Goal: Task Accomplishment & Management: Manage account settings

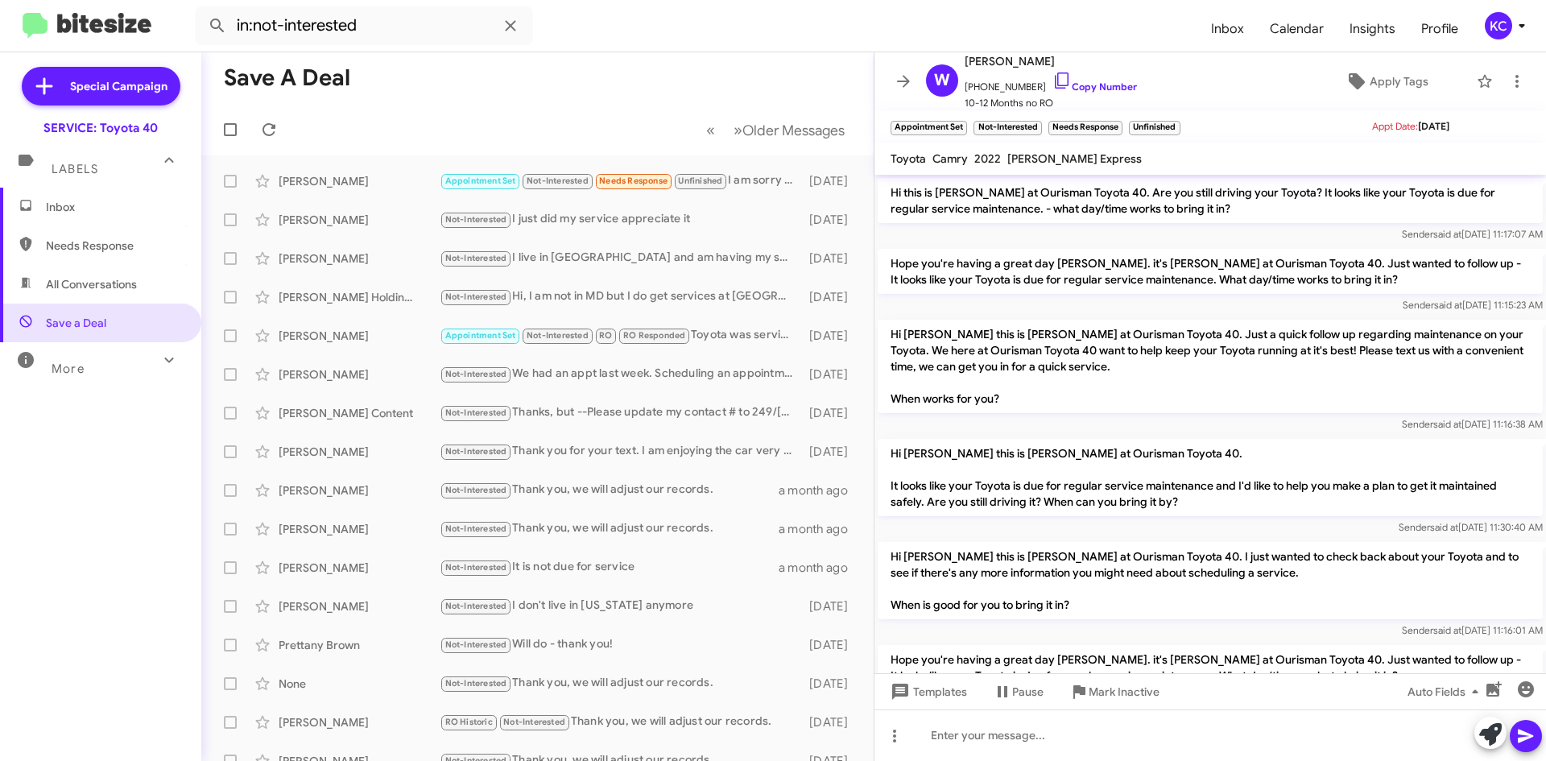
scroll to position [1061, 0]
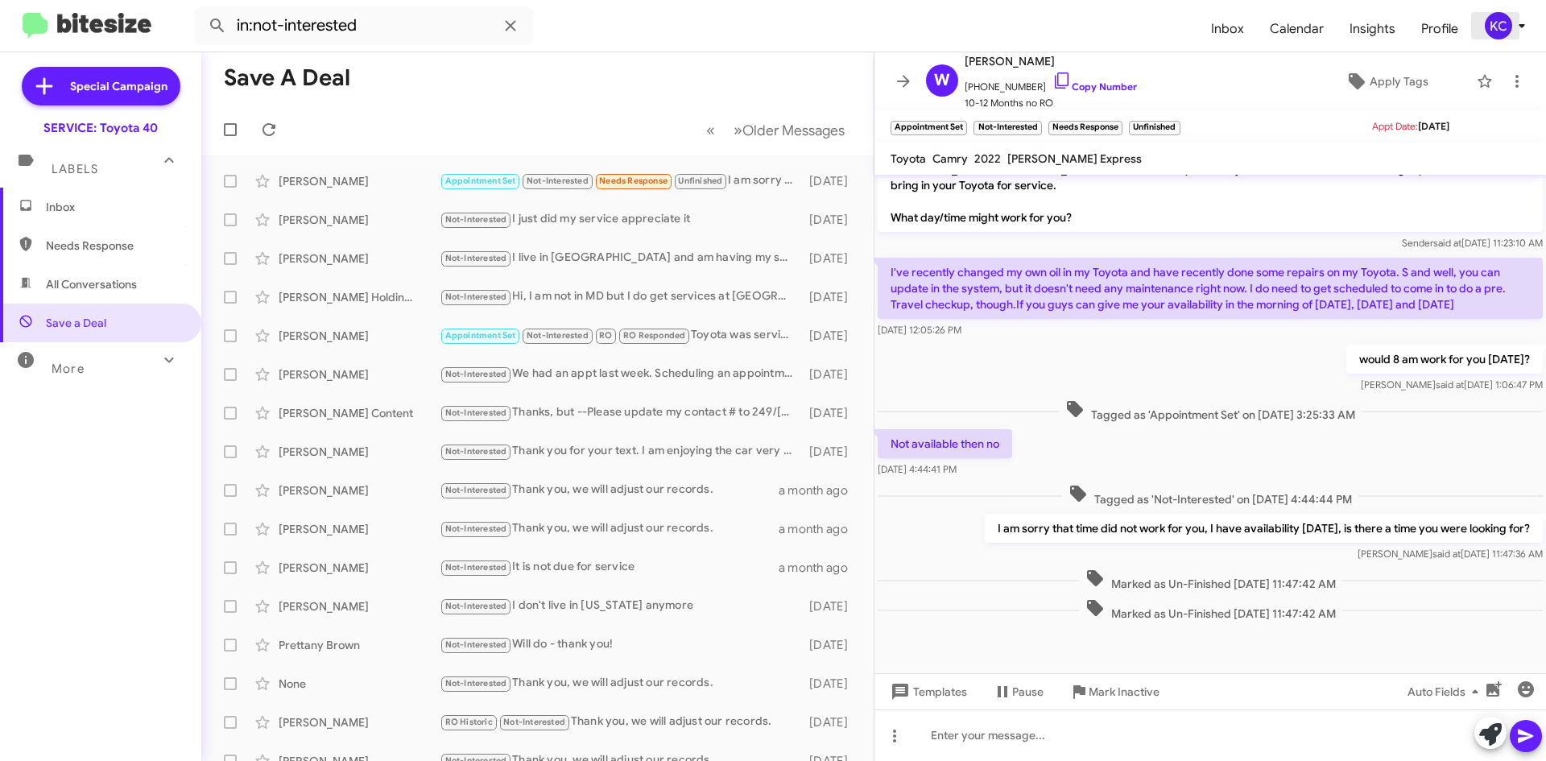
click at [1501, 39] on div "KC" at bounding box center [1498, 25] width 27 height 27
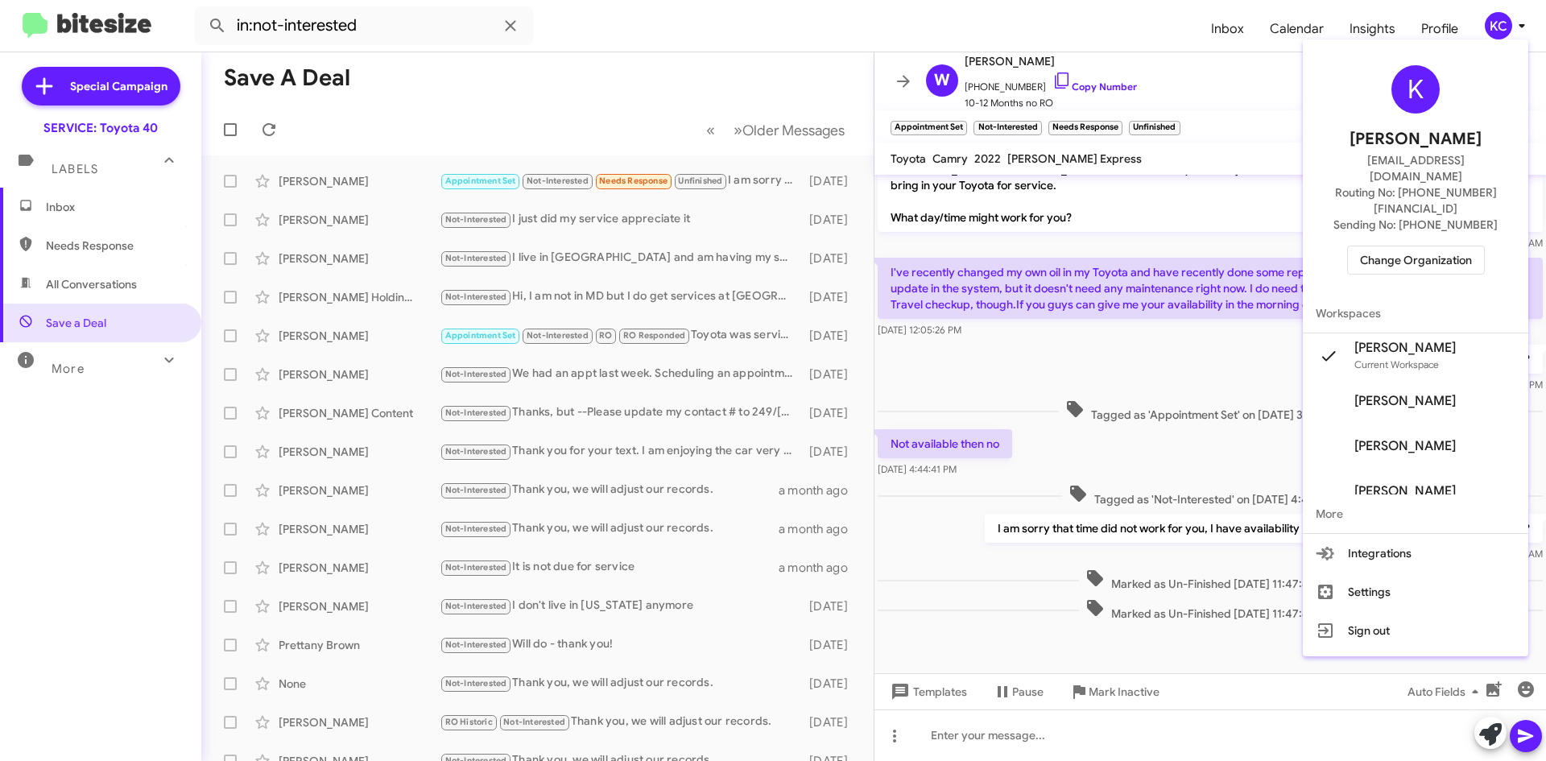
click at [1433, 246] on span "Change Organization" at bounding box center [1416, 259] width 112 height 27
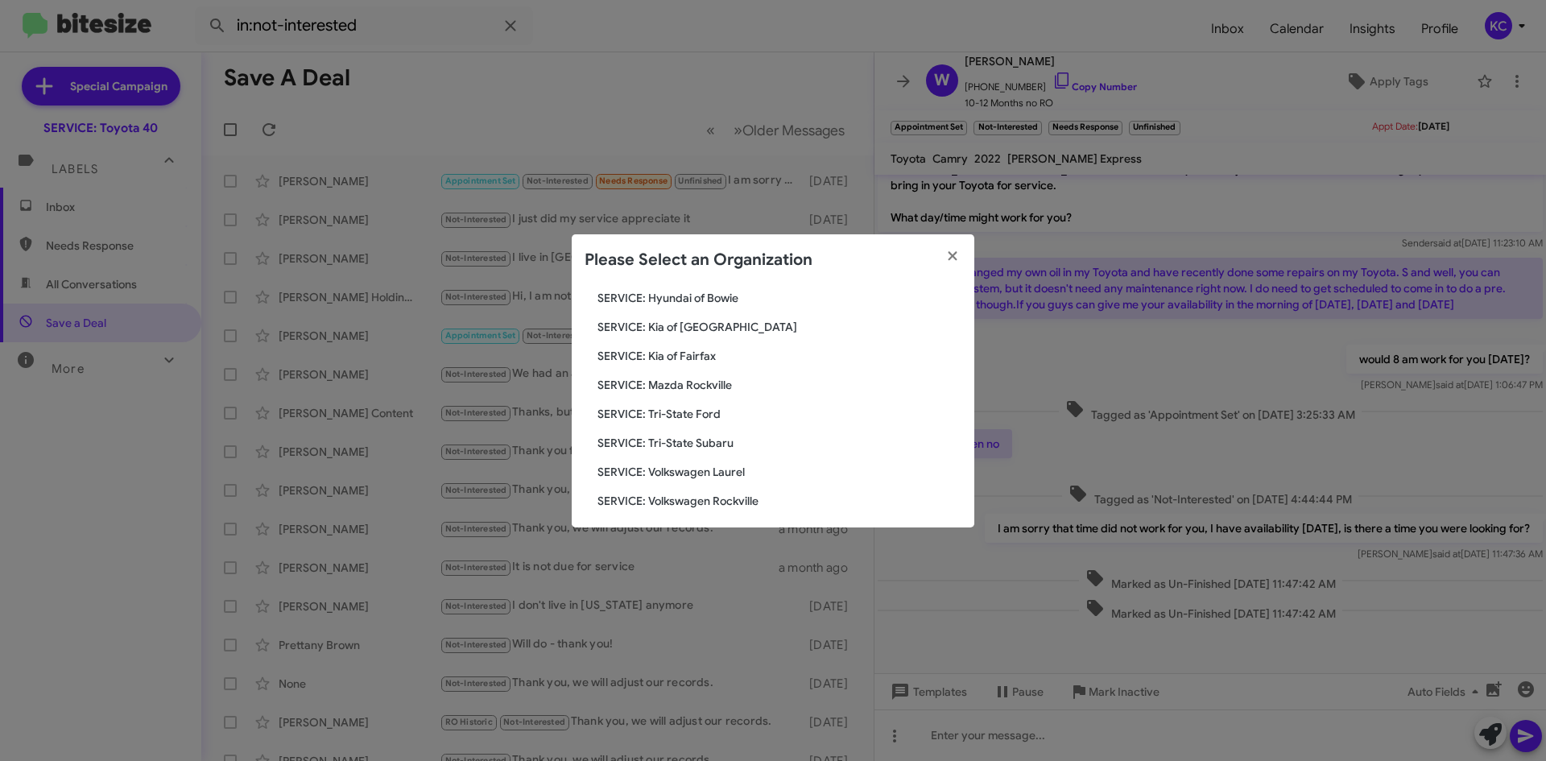
scroll to position [297, 0]
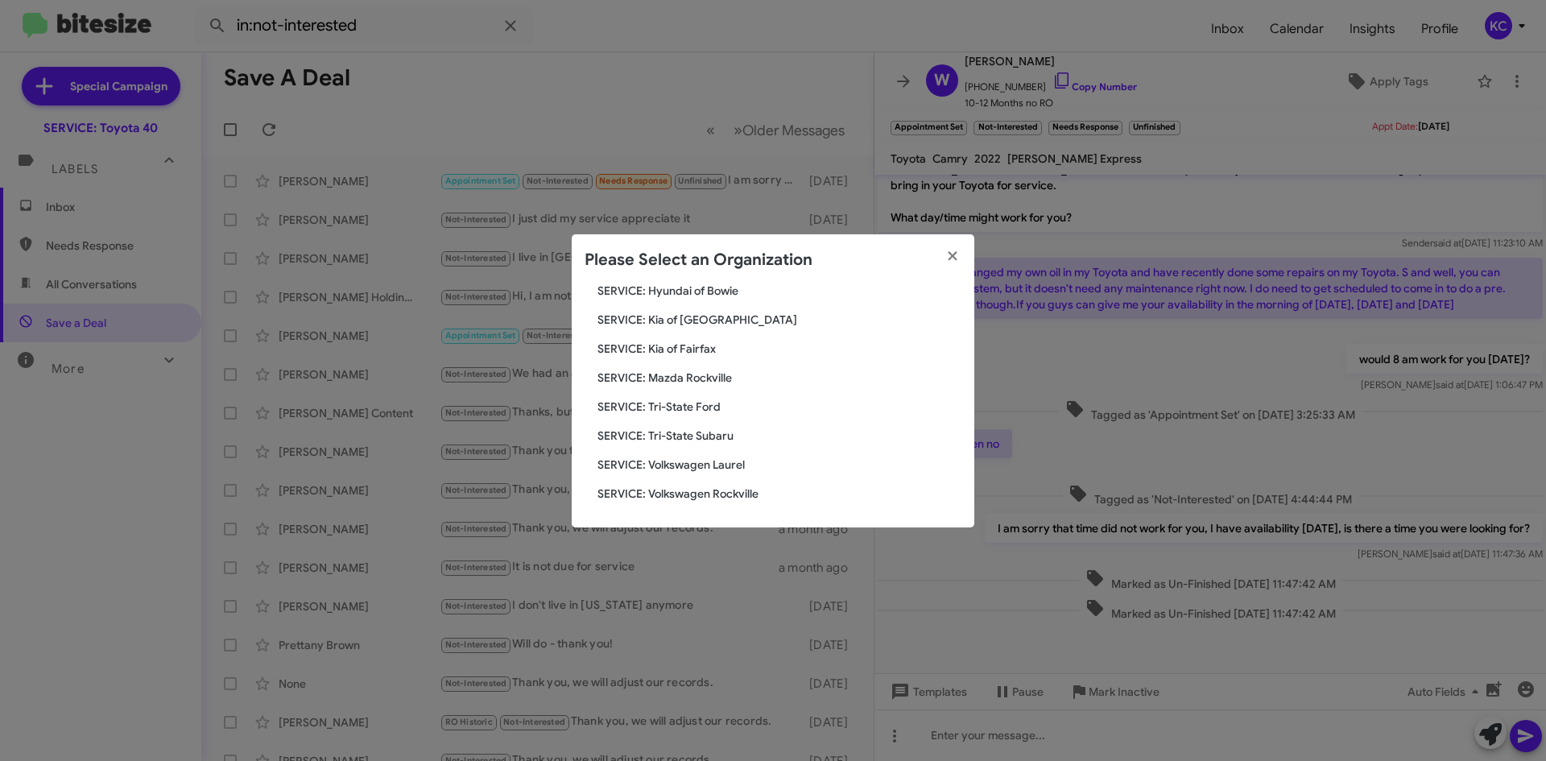
click at [699, 462] on span "SERVICE: Volkswagen Laurel" at bounding box center [780, 465] width 364 height 16
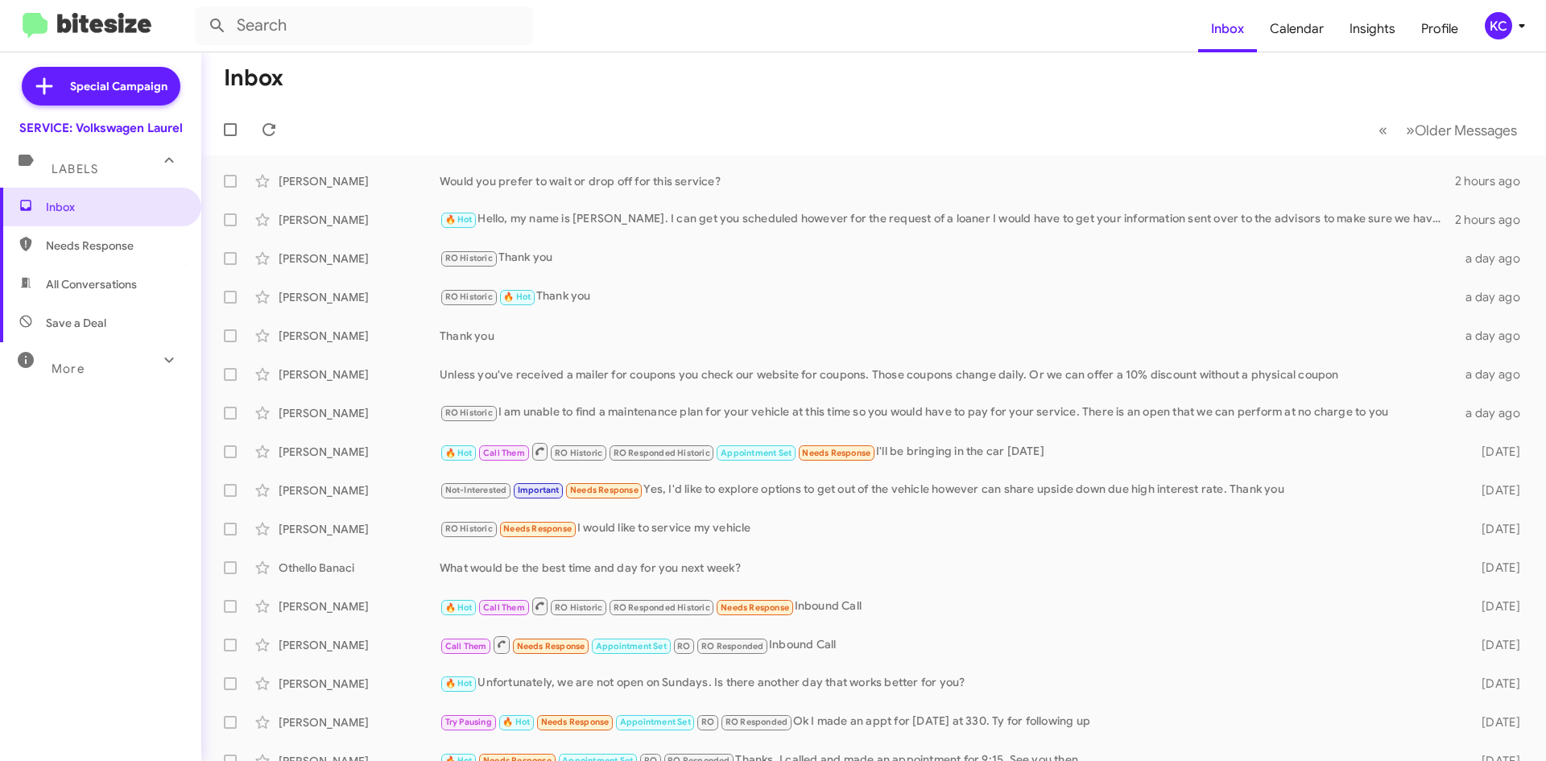
click at [1492, 27] on div "KC" at bounding box center [1498, 25] width 27 height 27
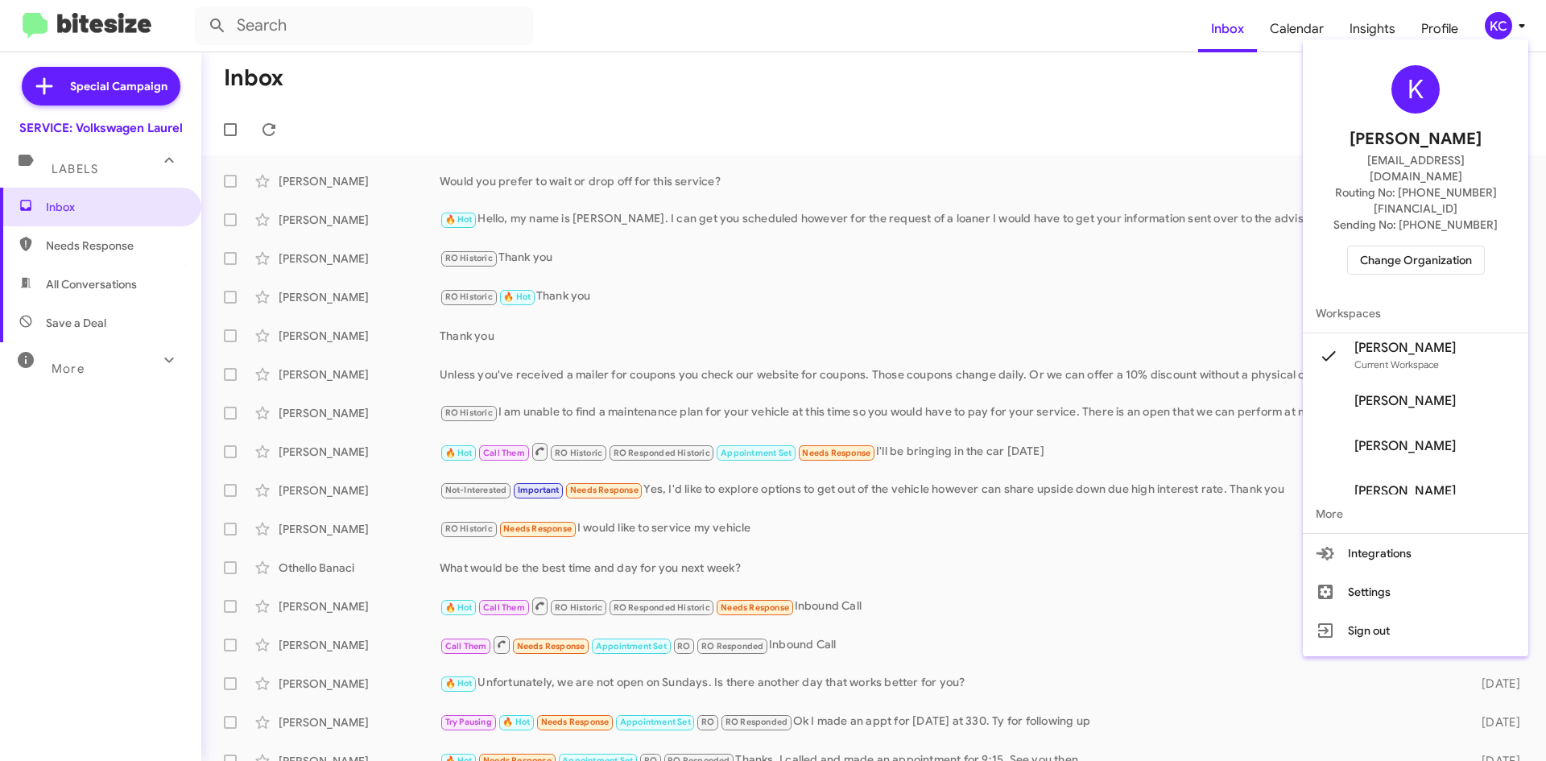
click at [1424, 246] on span "Change Organization" at bounding box center [1416, 259] width 112 height 27
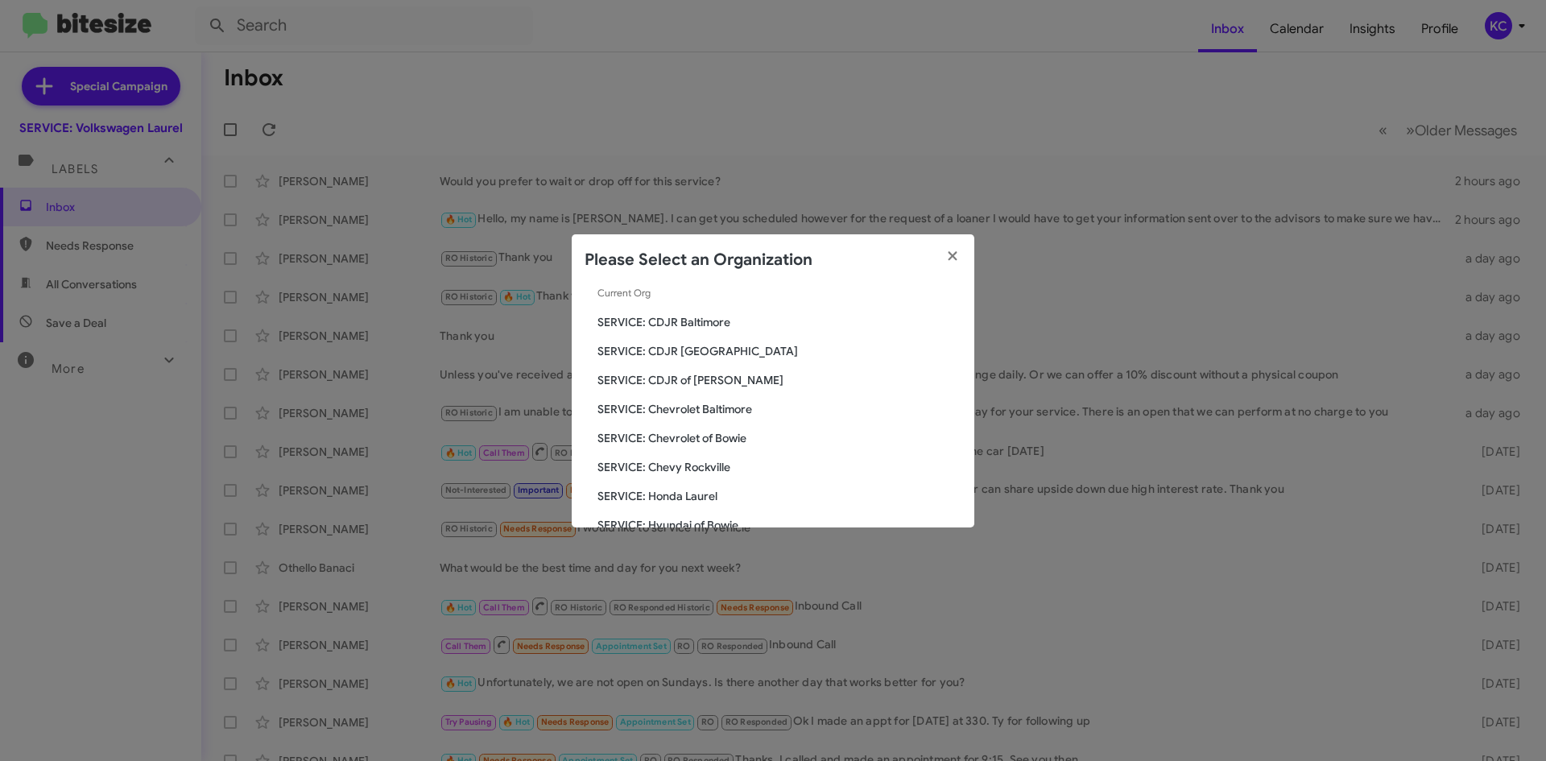
scroll to position [161, 0]
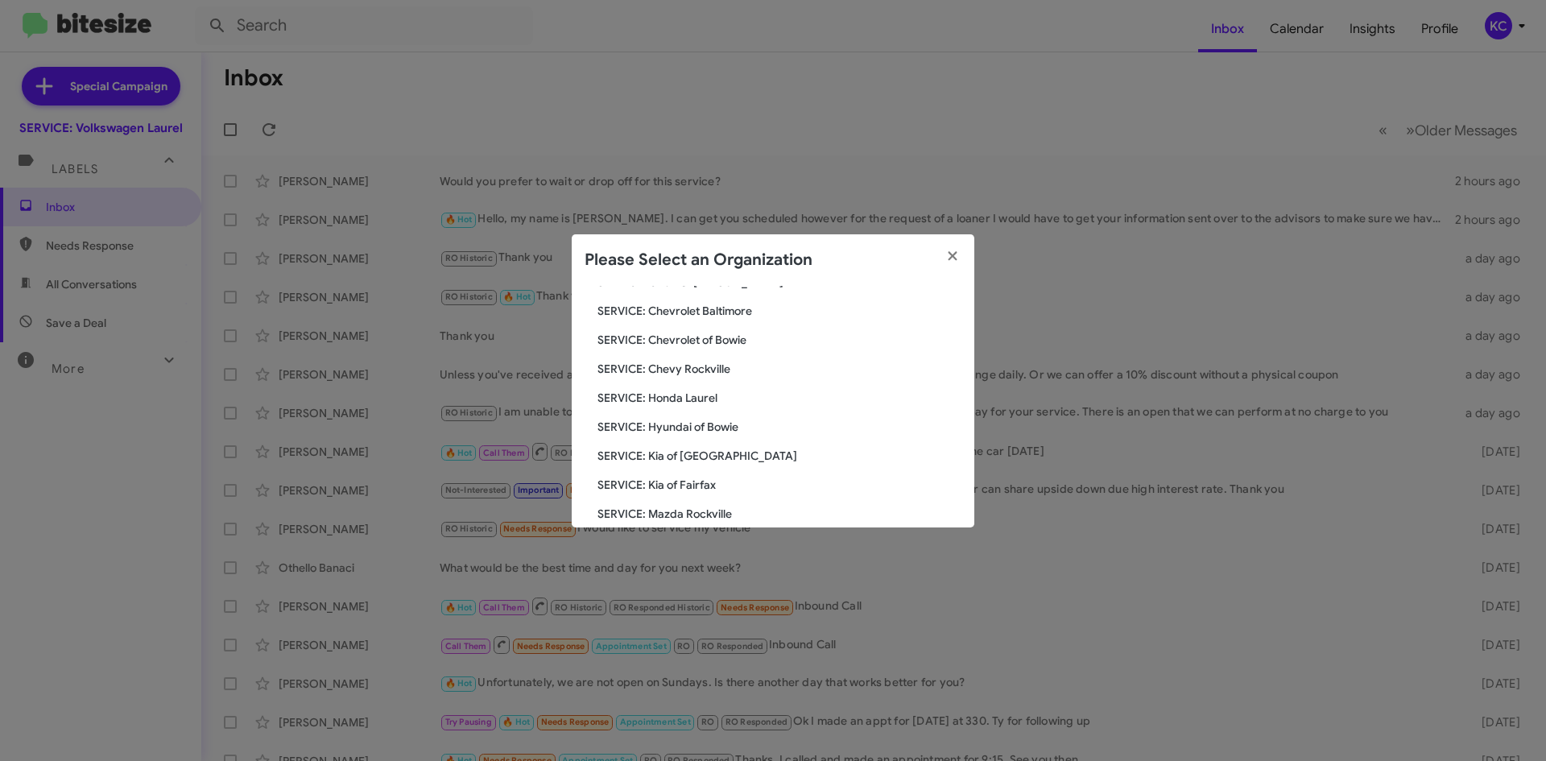
click at [687, 368] on span "SERVICE: Chevy Rockville" at bounding box center [780, 369] width 364 height 16
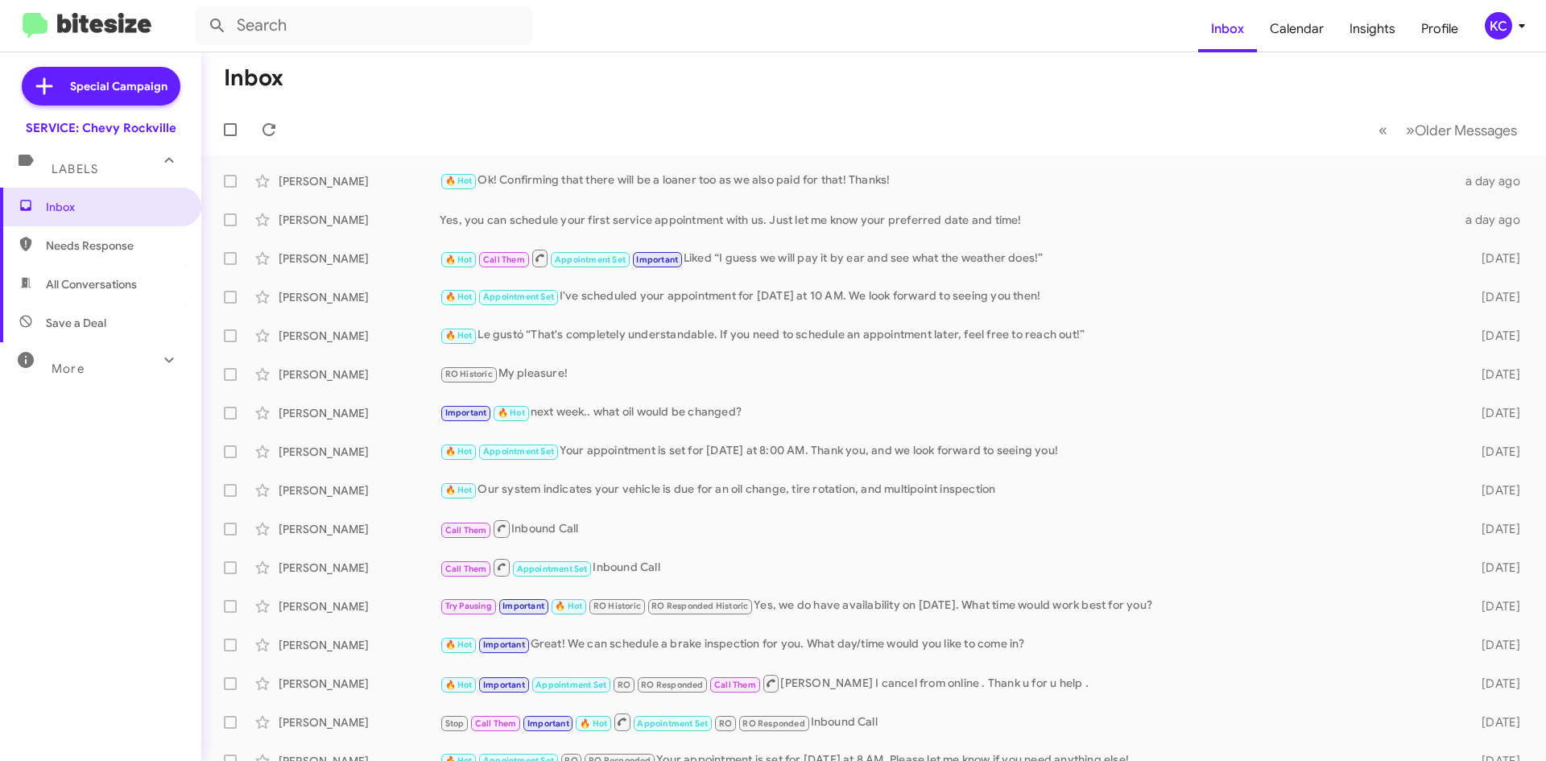
click at [1494, 10] on mat-toolbar "Inbox Calendar Insights Profile KC" at bounding box center [773, 26] width 1546 height 52
click at [1500, 27] on div "KC" at bounding box center [1498, 25] width 27 height 27
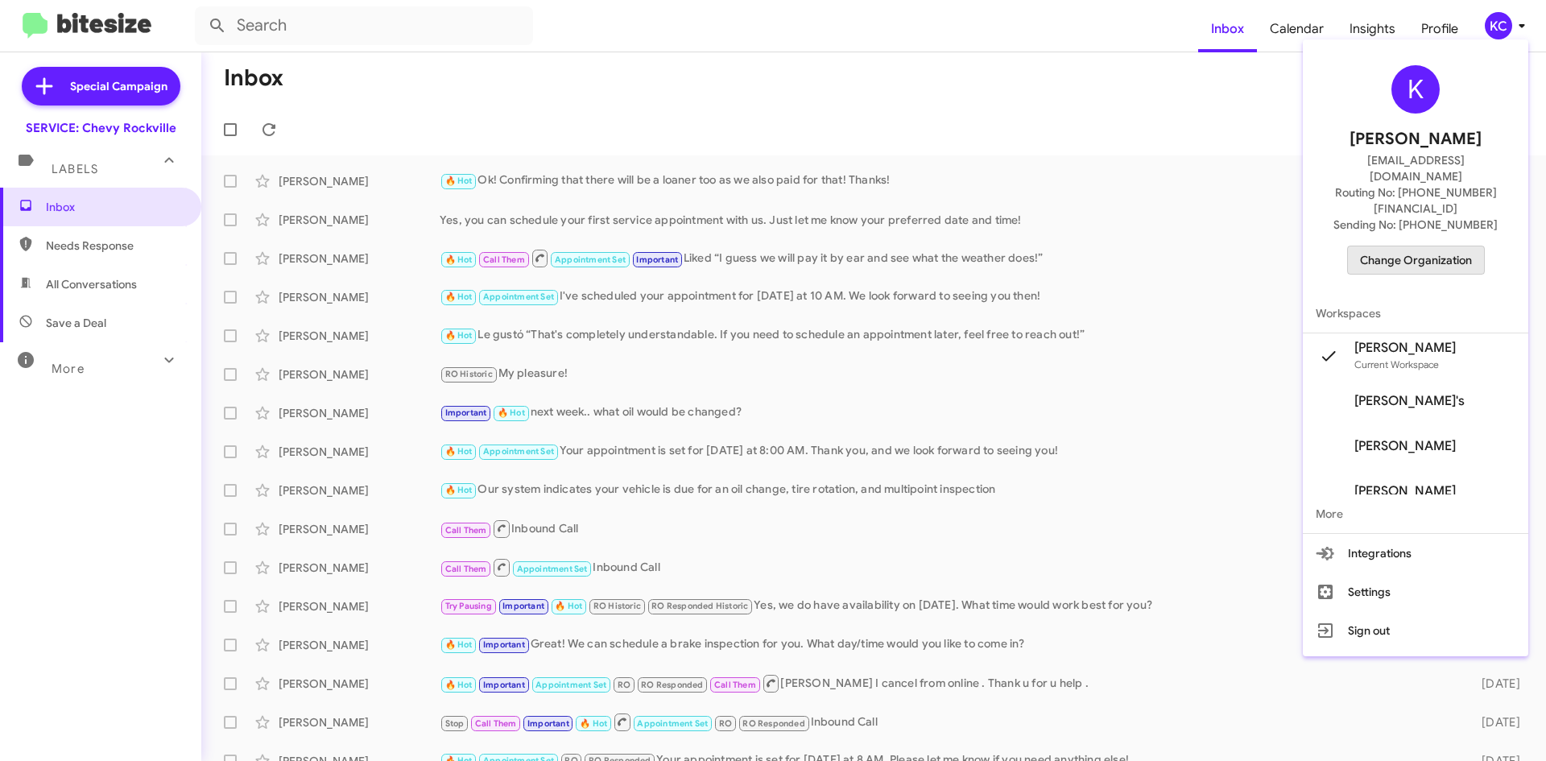
click at [1422, 246] on span "Change Organization" at bounding box center [1416, 259] width 112 height 27
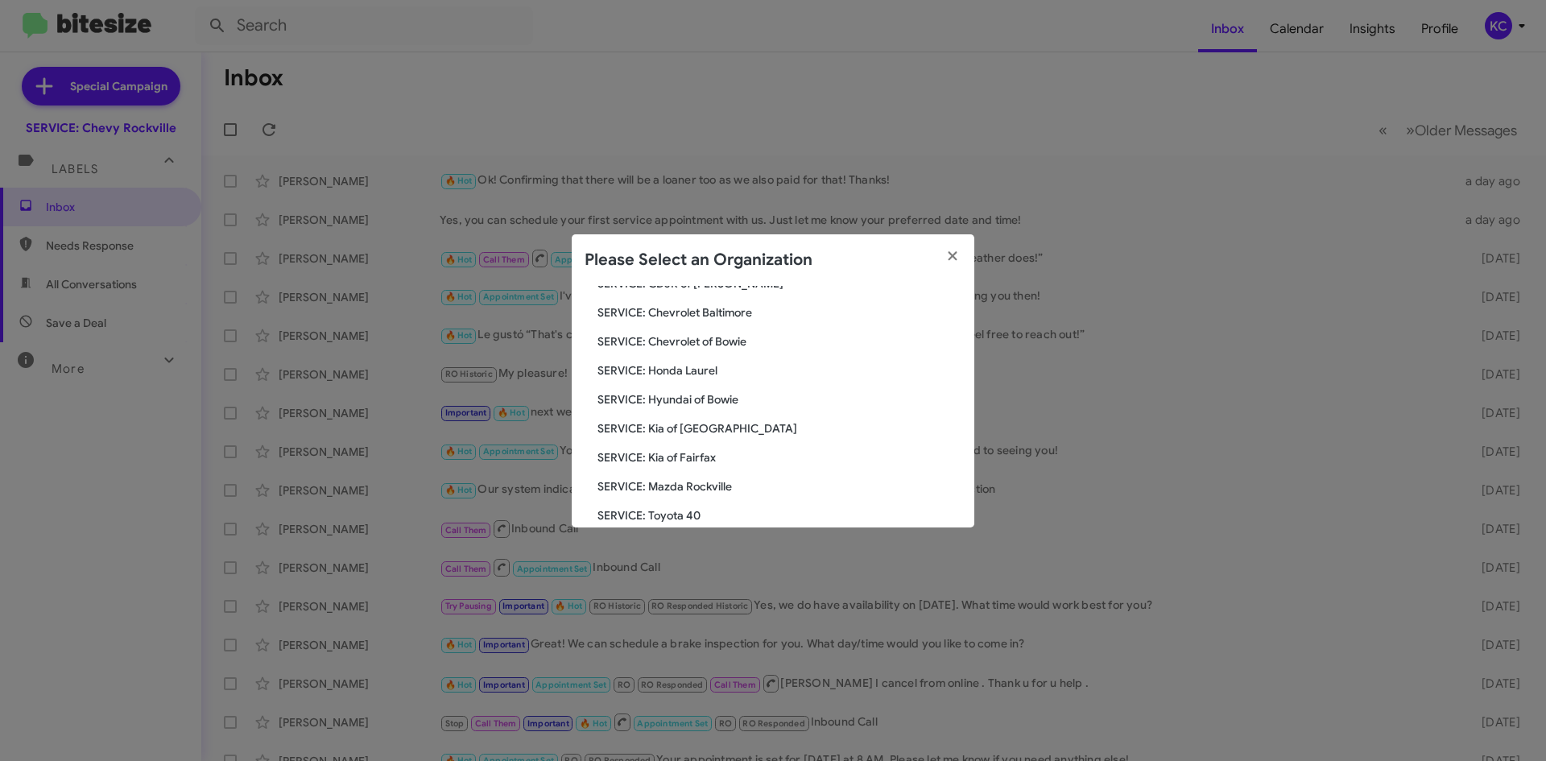
scroll to position [161, 0]
click at [702, 387] on div "Search SERVICE: Chevy Rockville Current Org SERVICE: CDJR Baltimore SERVICE: CD…" at bounding box center [773, 407] width 403 height 242
click at [705, 401] on span "SERVICE: Hyundai of Bowie" at bounding box center [780, 398] width 364 height 16
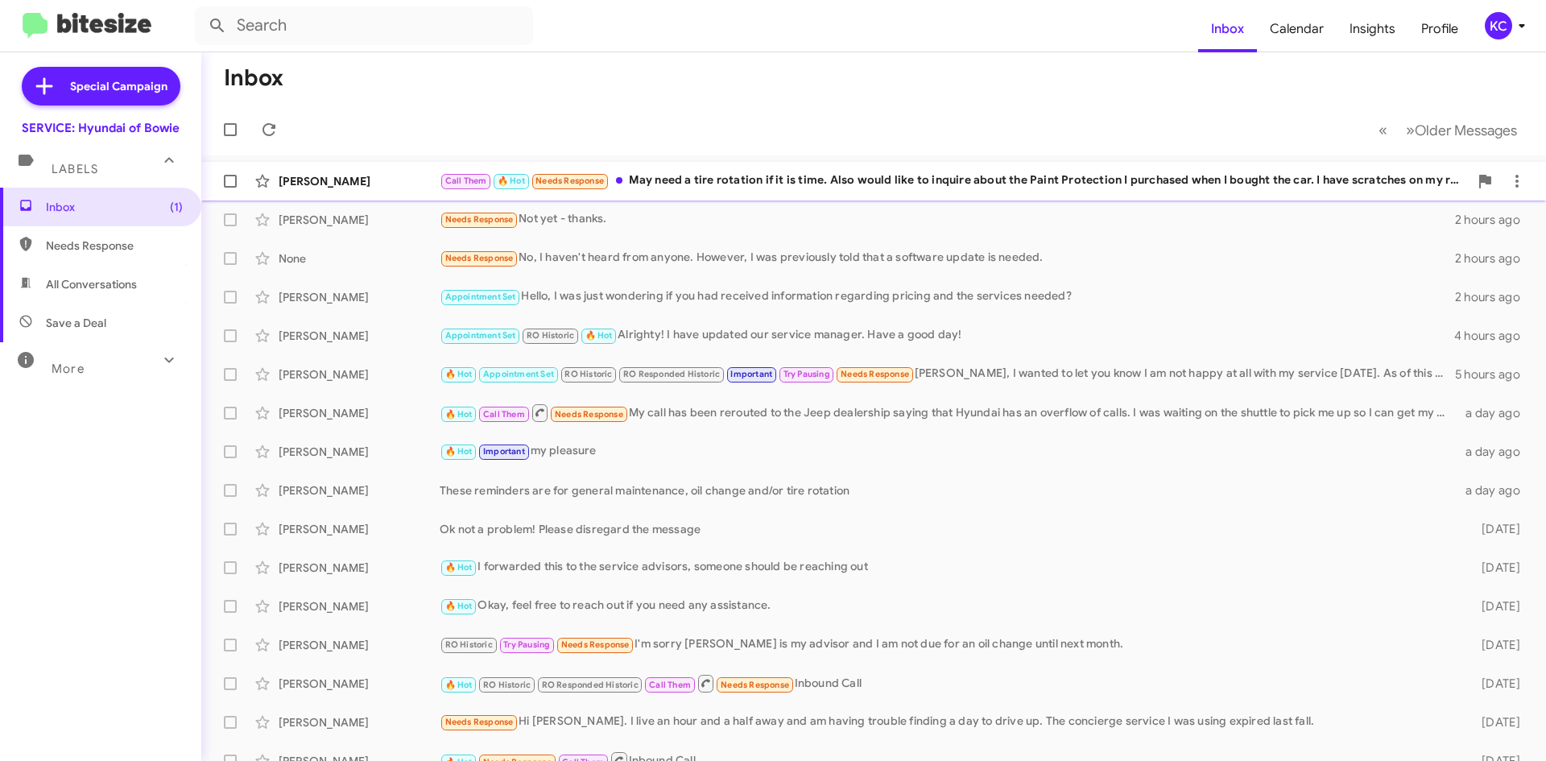
click at [690, 186] on div "Call Them 🔥 Hot Needs Response May need a tire rotation if it is time. Also wou…" at bounding box center [954, 181] width 1029 height 19
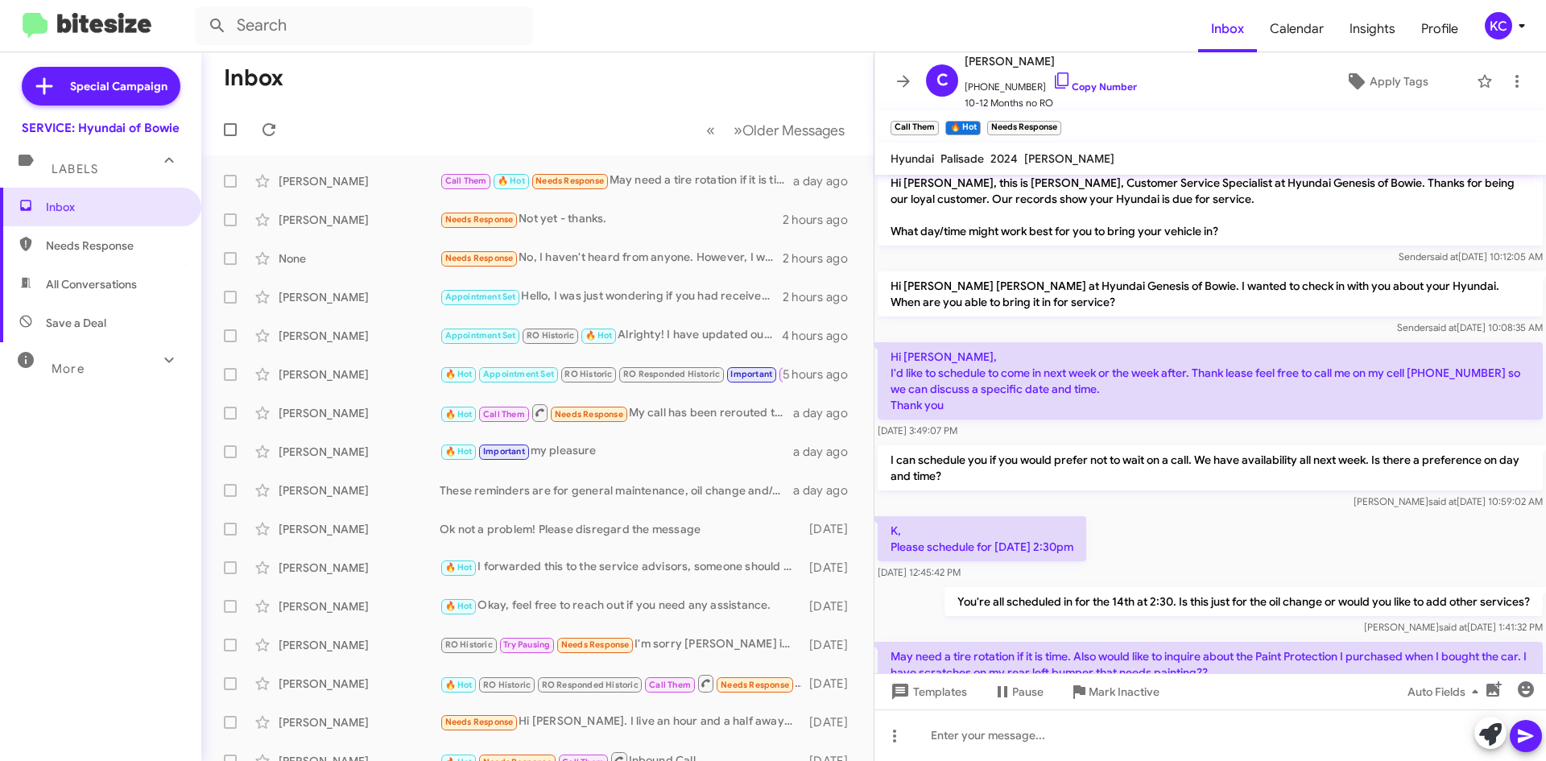
scroll to position [74, 0]
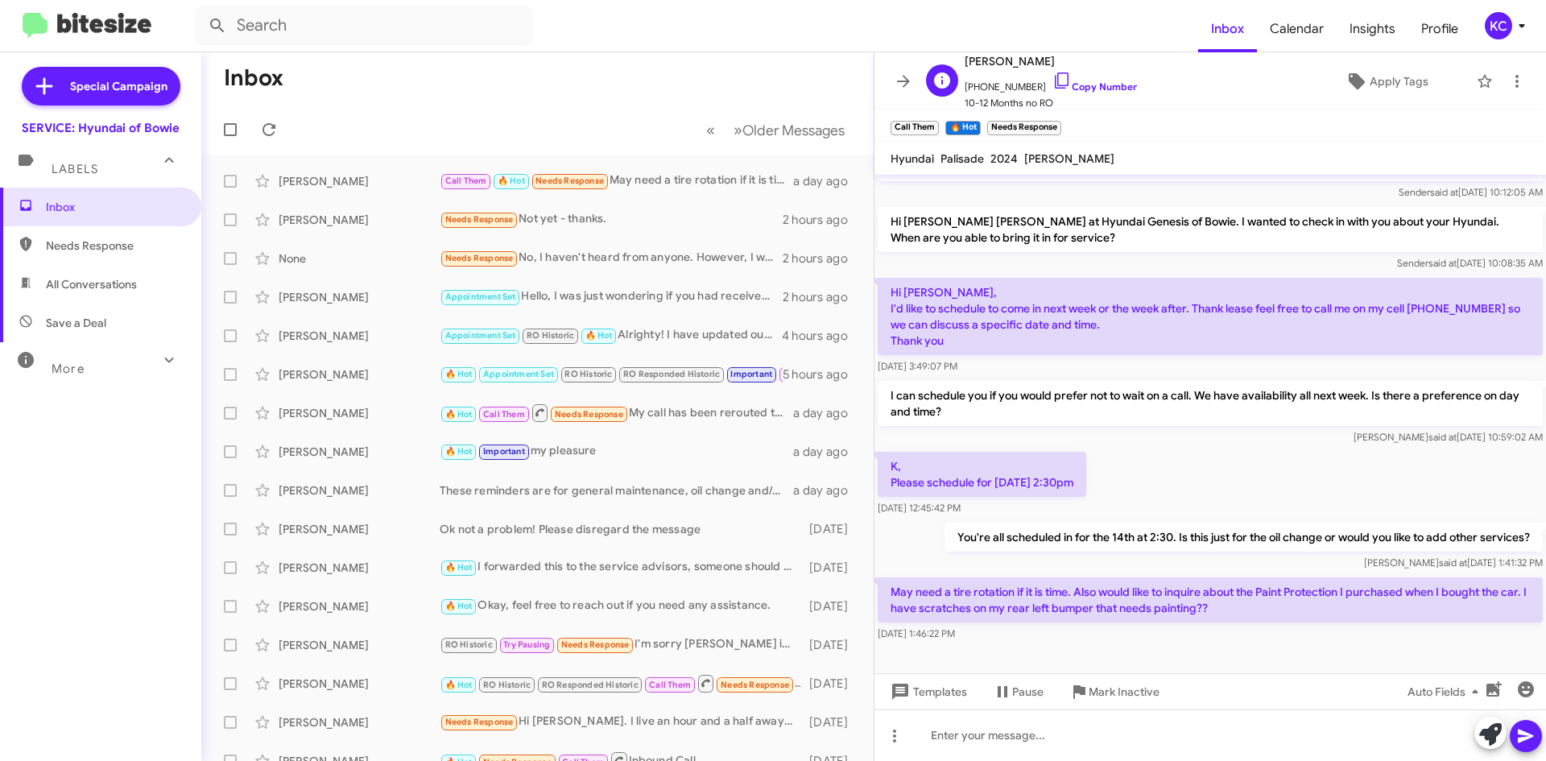
click at [1047, 68] on span "[PERSON_NAME]" at bounding box center [1051, 61] width 172 height 19
click at [1053, 79] on icon at bounding box center [1062, 80] width 19 height 19
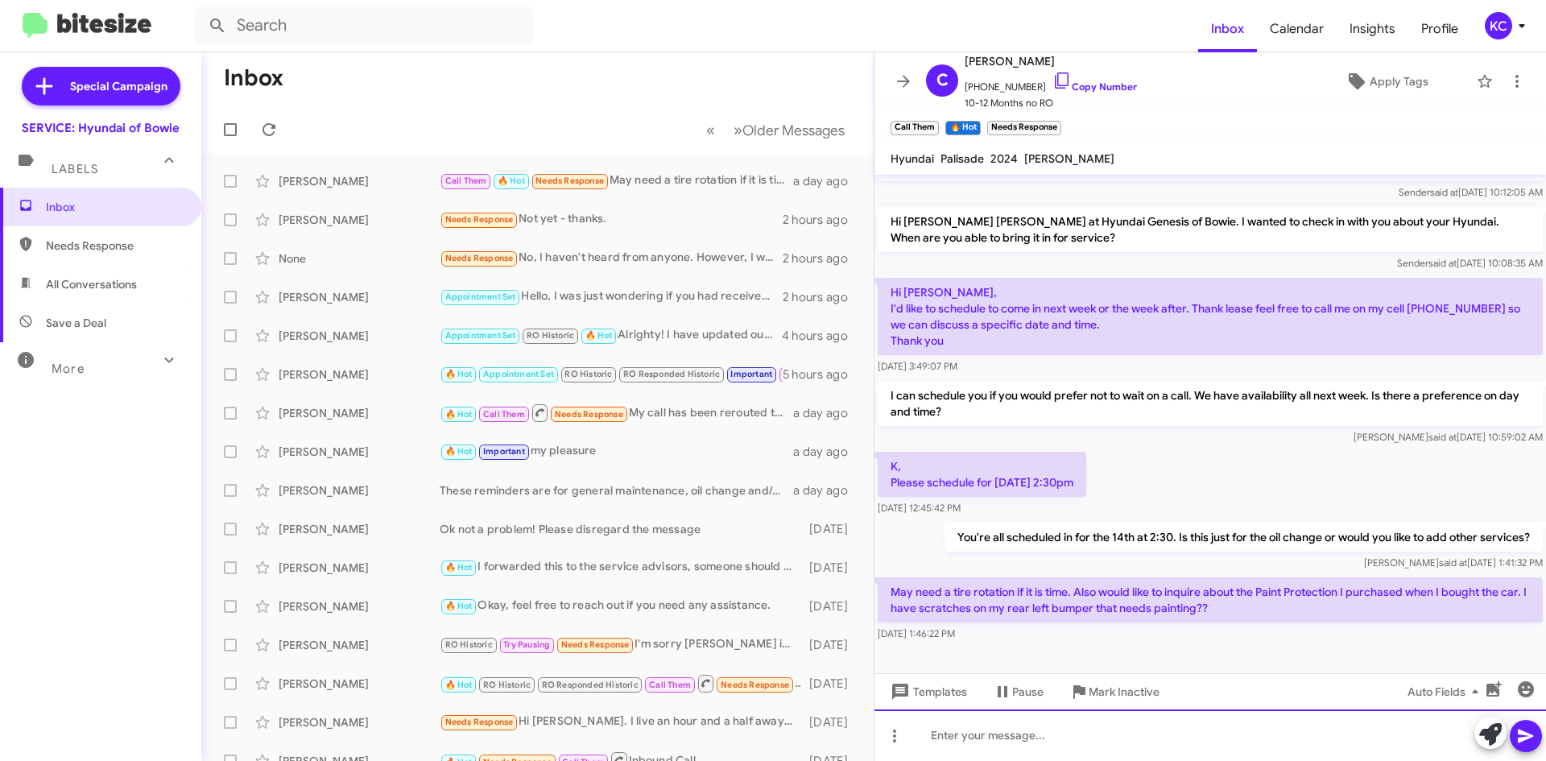
click at [1180, 726] on div at bounding box center [1211, 736] width 672 height 52
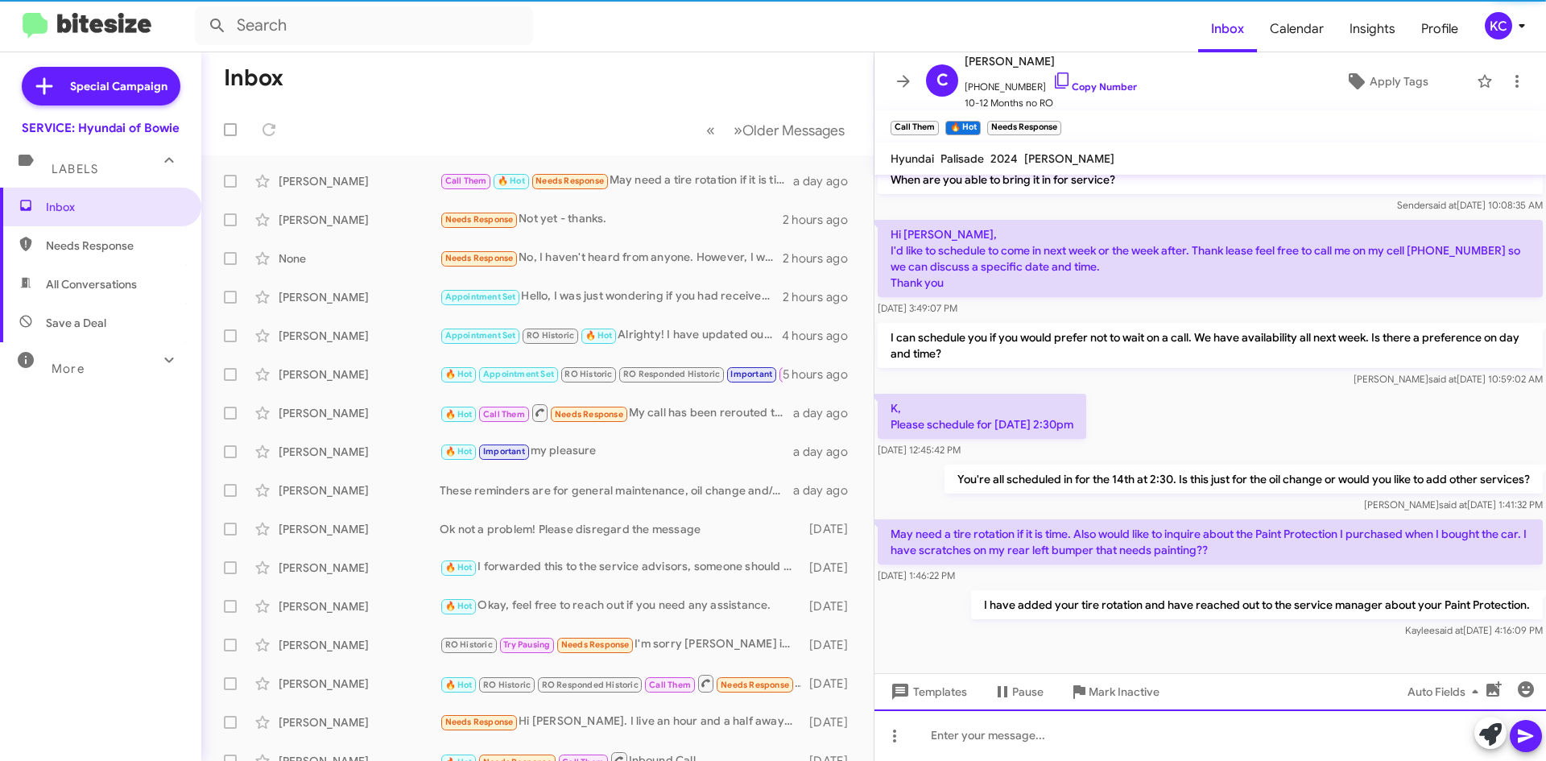
scroll to position [133, 0]
